Goal: Task Accomplishment & Management: Manage account settings

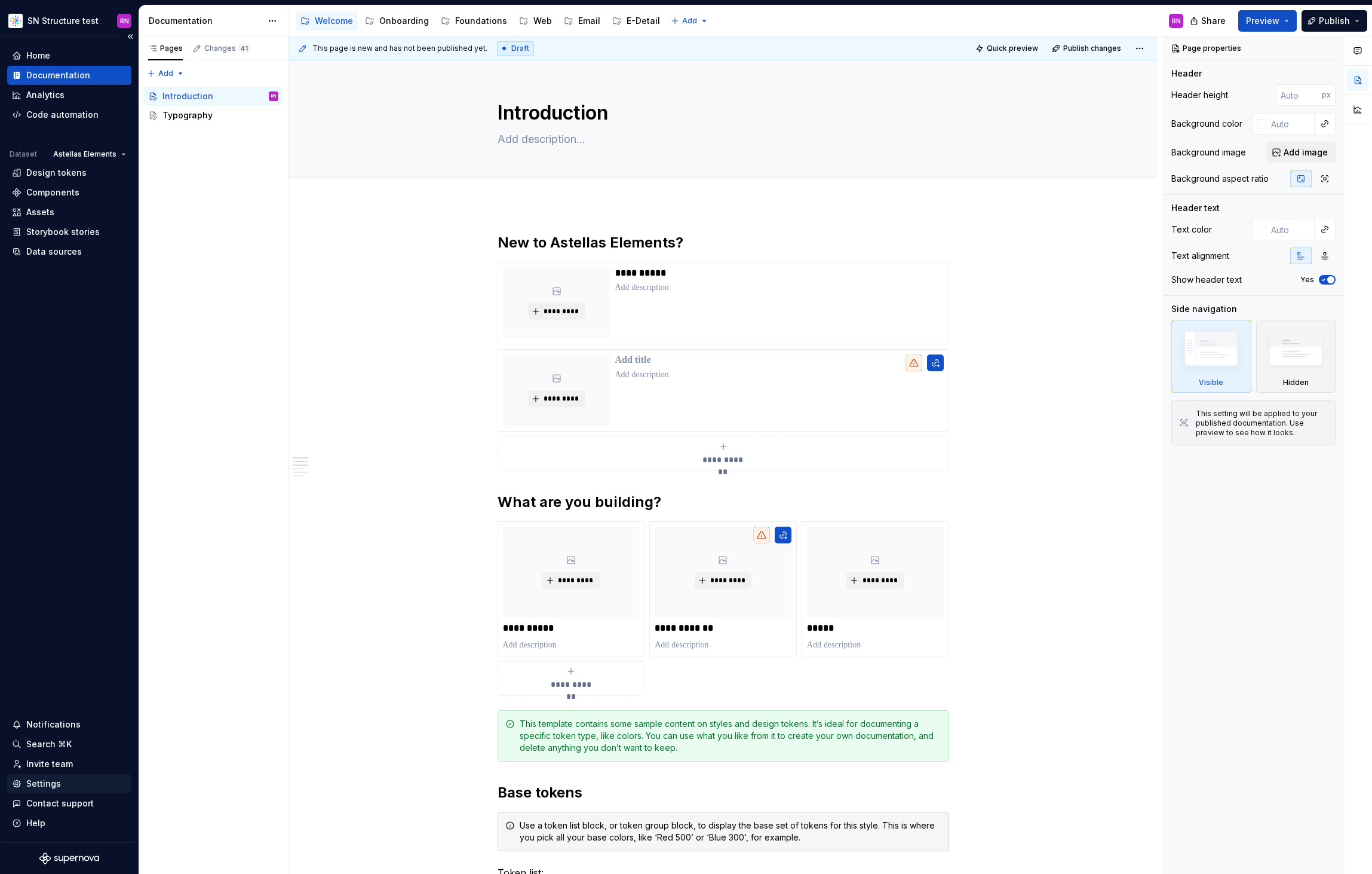
click at [58, 786] on div "Settings" at bounding box center [43, 783] width 35 height 12
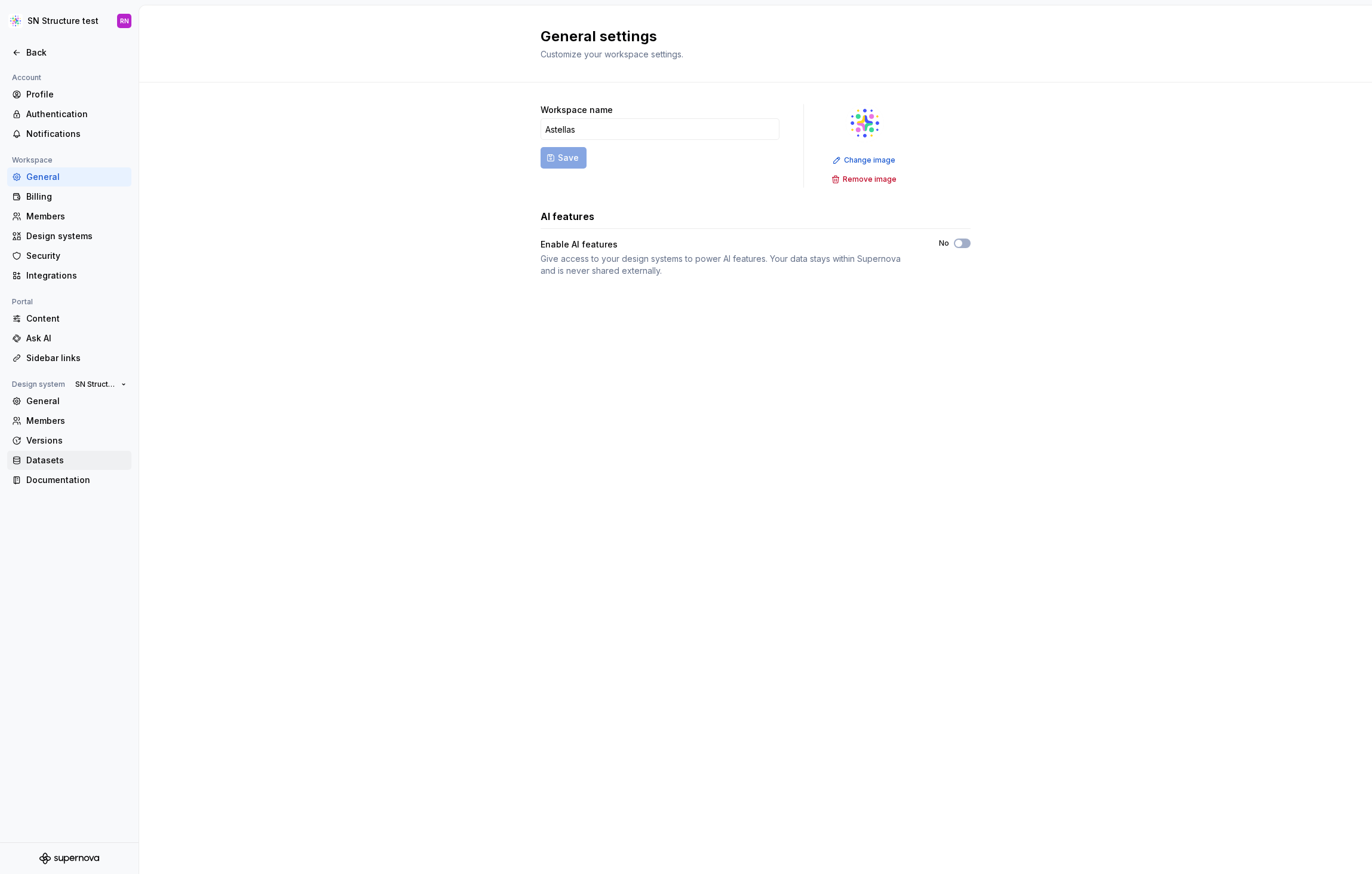
click at [74, 462] on div "Datasets" at bounding box center [76, 459] width 100 height 12
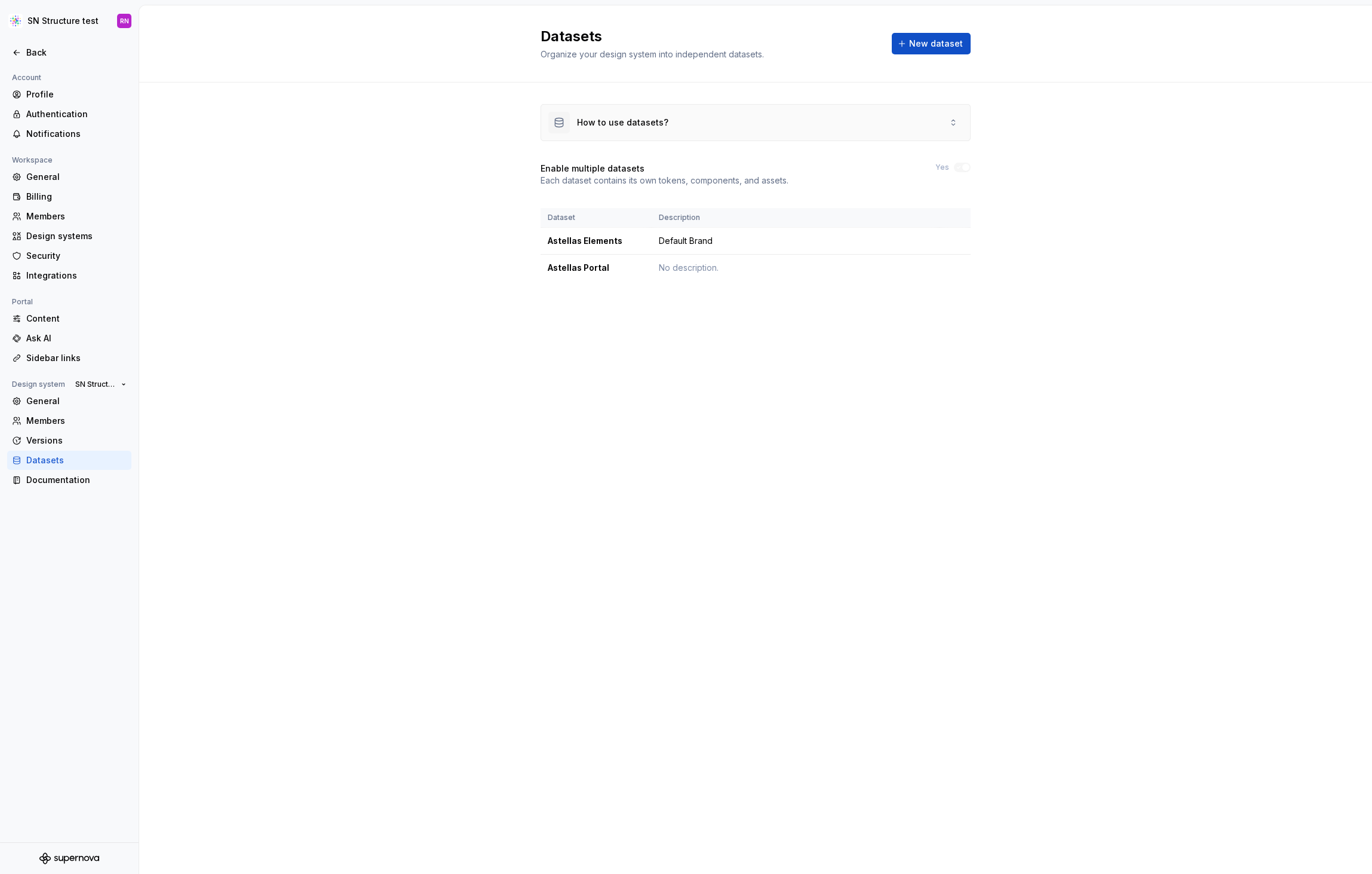
click at [693, 126] on div "How to use datasets?" at bounding box center [756, 123] width 429 height 36
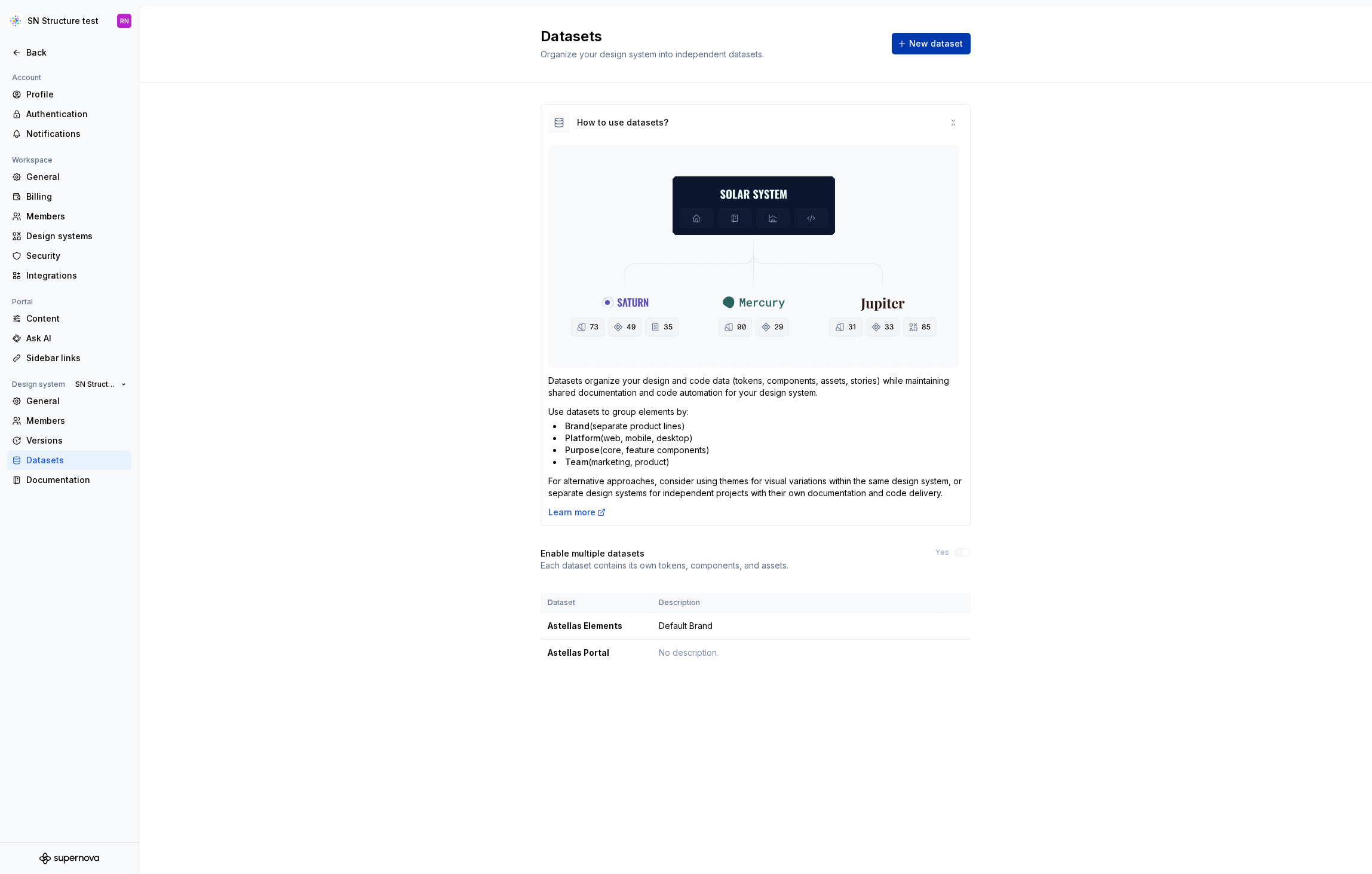
click at [926, 46] on span "New dataset" at bounding box center [936, 43] width 53 height 12
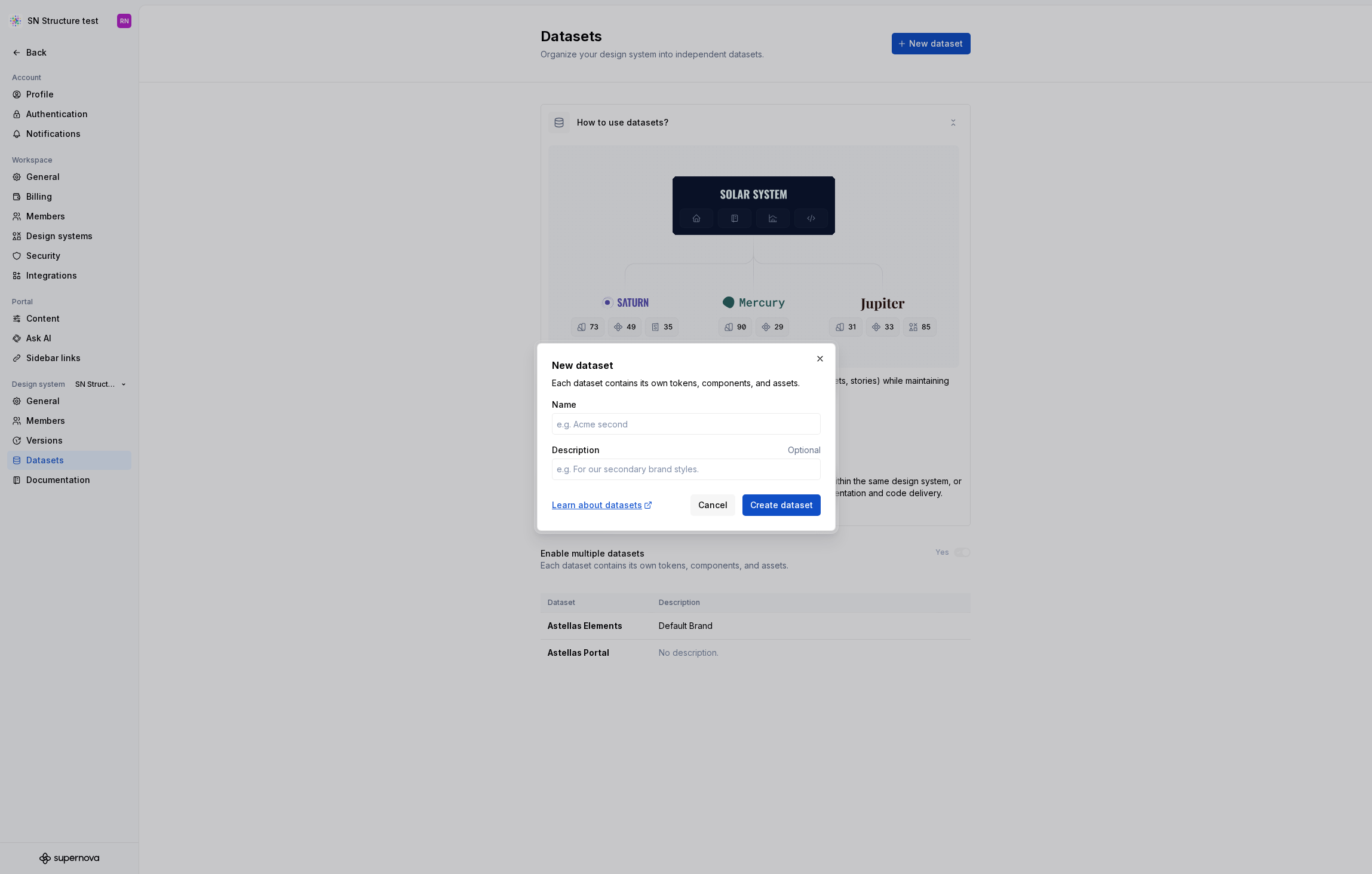
type textarea "*"
type input "Astellas HDS"
click at [794, 506] on span "Create dataset" at bounding box center [782, 504] width 63 height 12
type textarea "*"
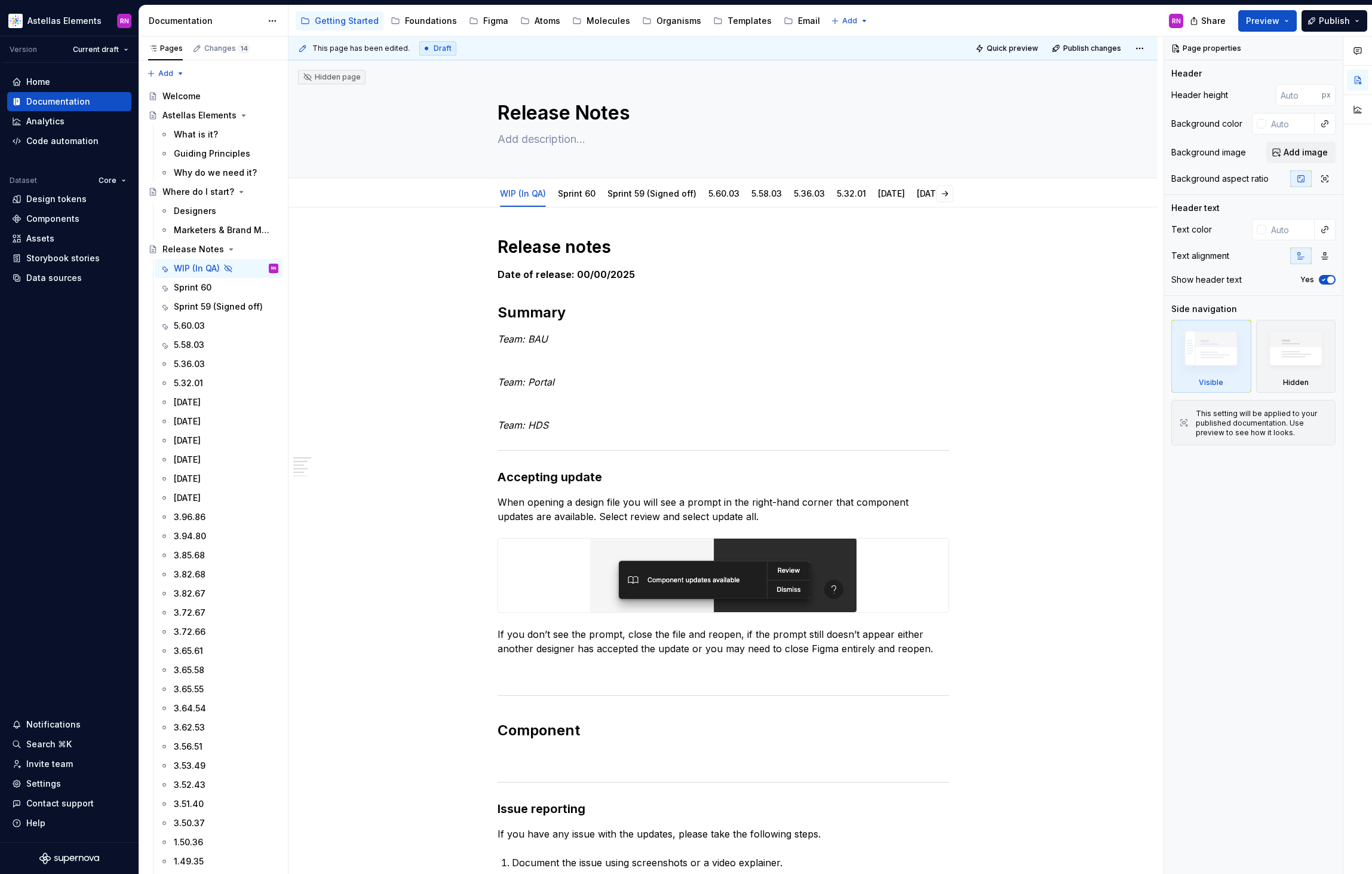
type textarea "*"
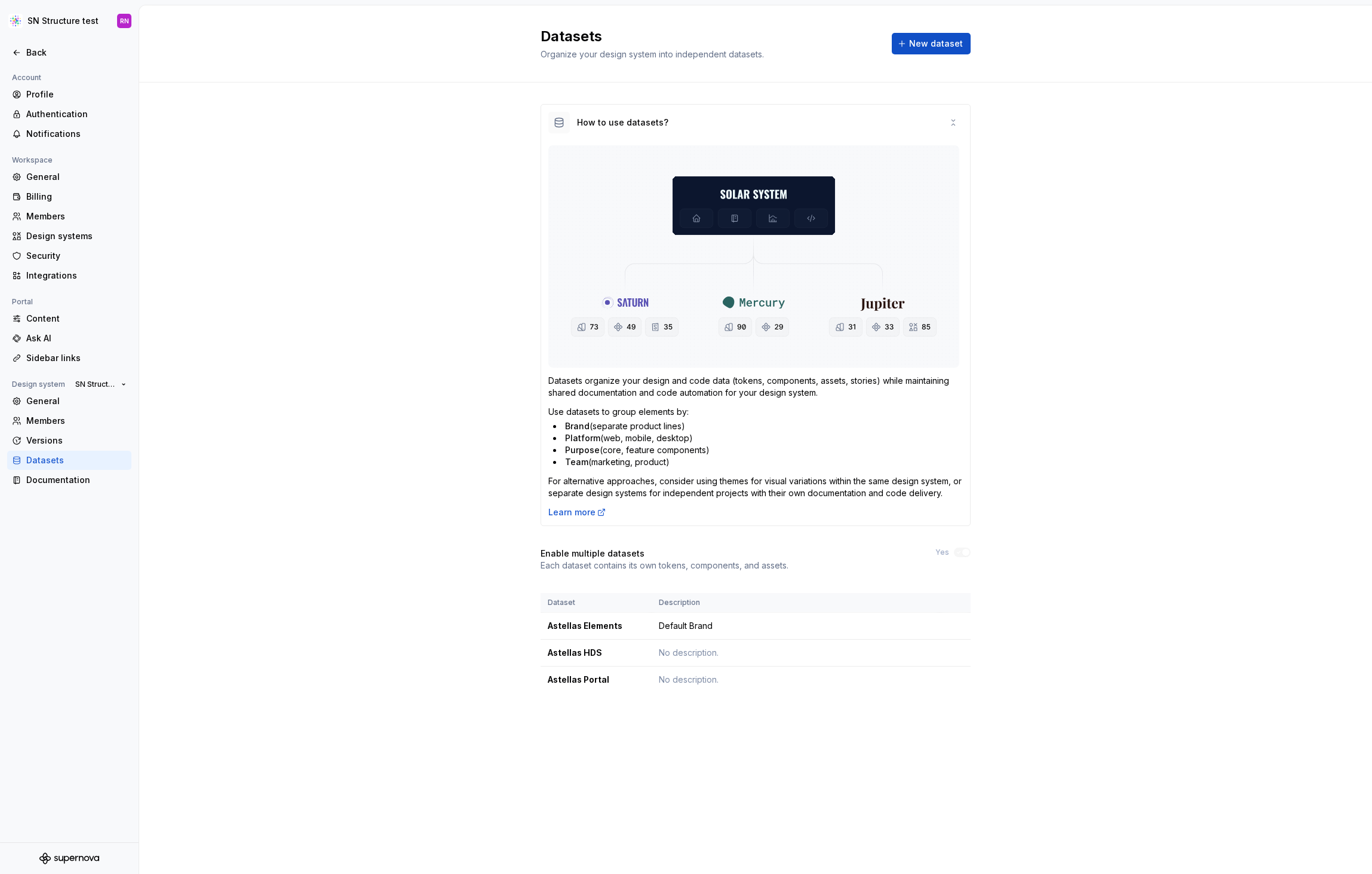
click at [458, 309] on div "How to use datasets? Datasets organize your design and code data (tokens, compo…" at bounding box center [755, 410] width 1233 height 656
